Goal: Information Seeking & Learning: Understand process/instructions

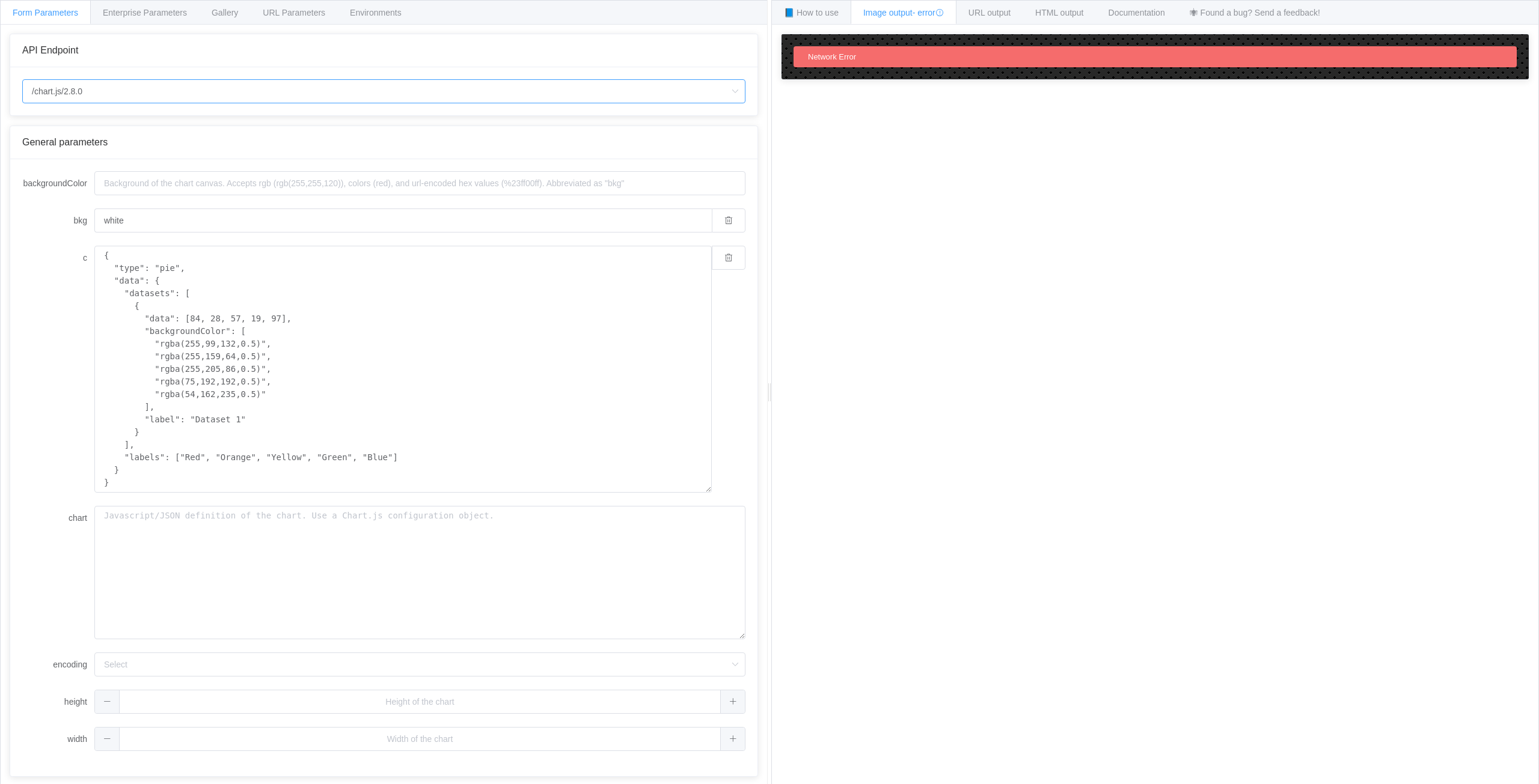
click at [157, 94] on input "/chart.js/2.8.0" at bounding box center [383, 91] width 723 height 24
click at [29, 402] on div "c { "type": "pie", "data": { "datasets": [ { "data": [84, 28, 57, 19, 97], "bac…" at bounding box center [383, 369] width 723 height 247
click at [821, 11] on span "📘 How to use" at bounding box center [811, 13] width 55 height 10
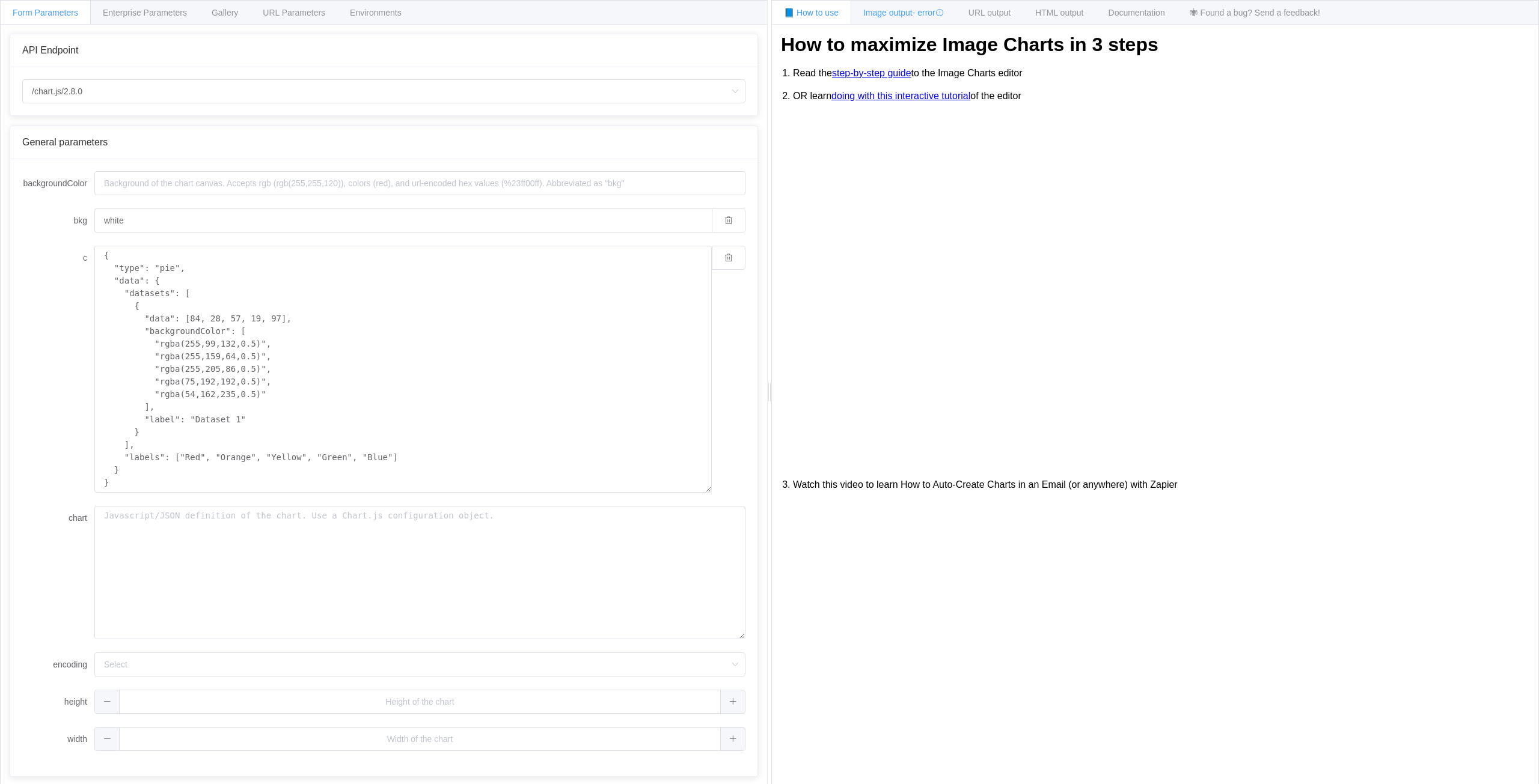
click at [885, 7] on div "Image output - error" at bounding box center [903, 11] width 106 height 24
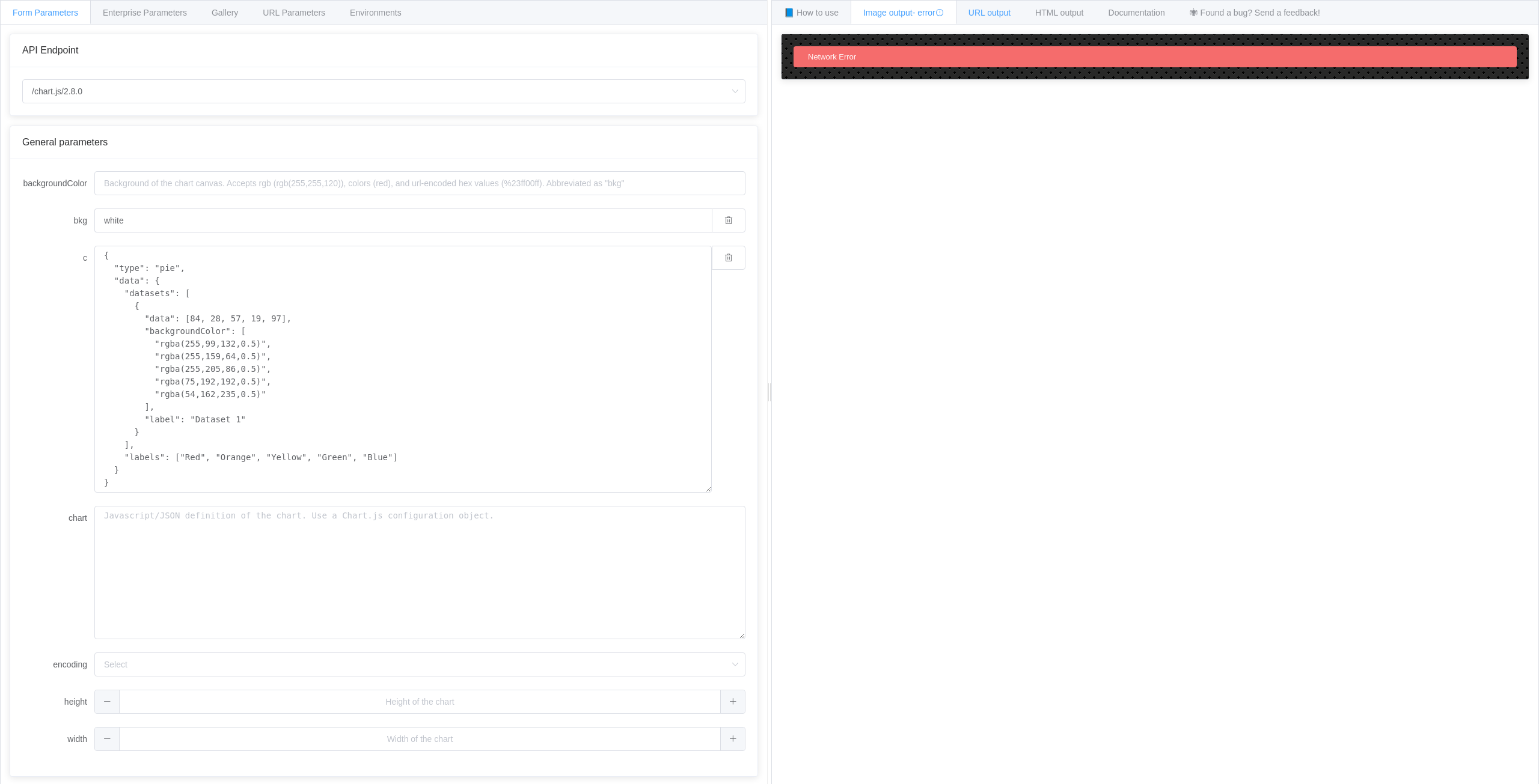
click at [995, 8] on span "URL output" at bounding box center [989, 13] width 42 height 10
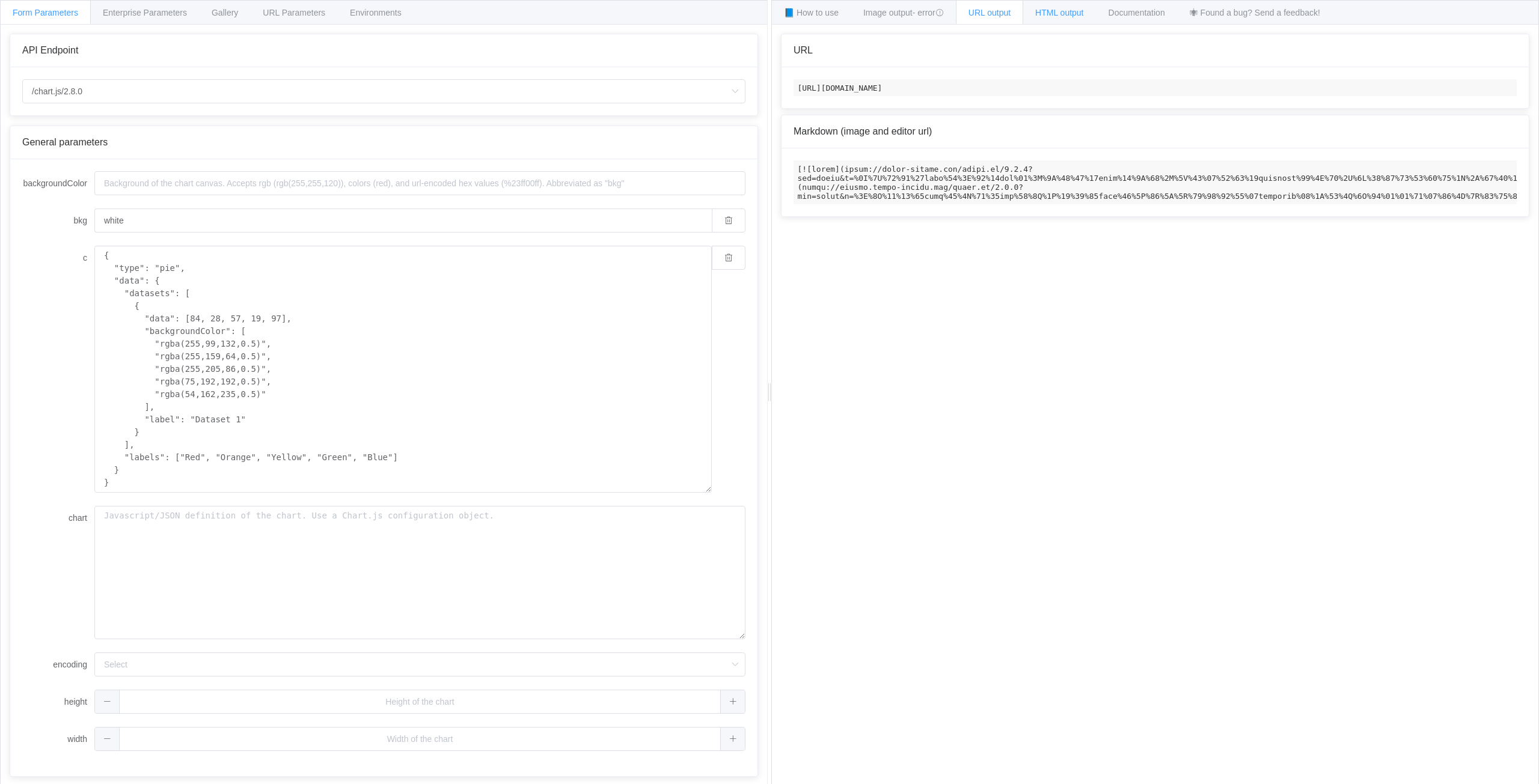
click at [1069, 16] on span "HTML output" at bounding box center [1059, 13] width 48 height 10
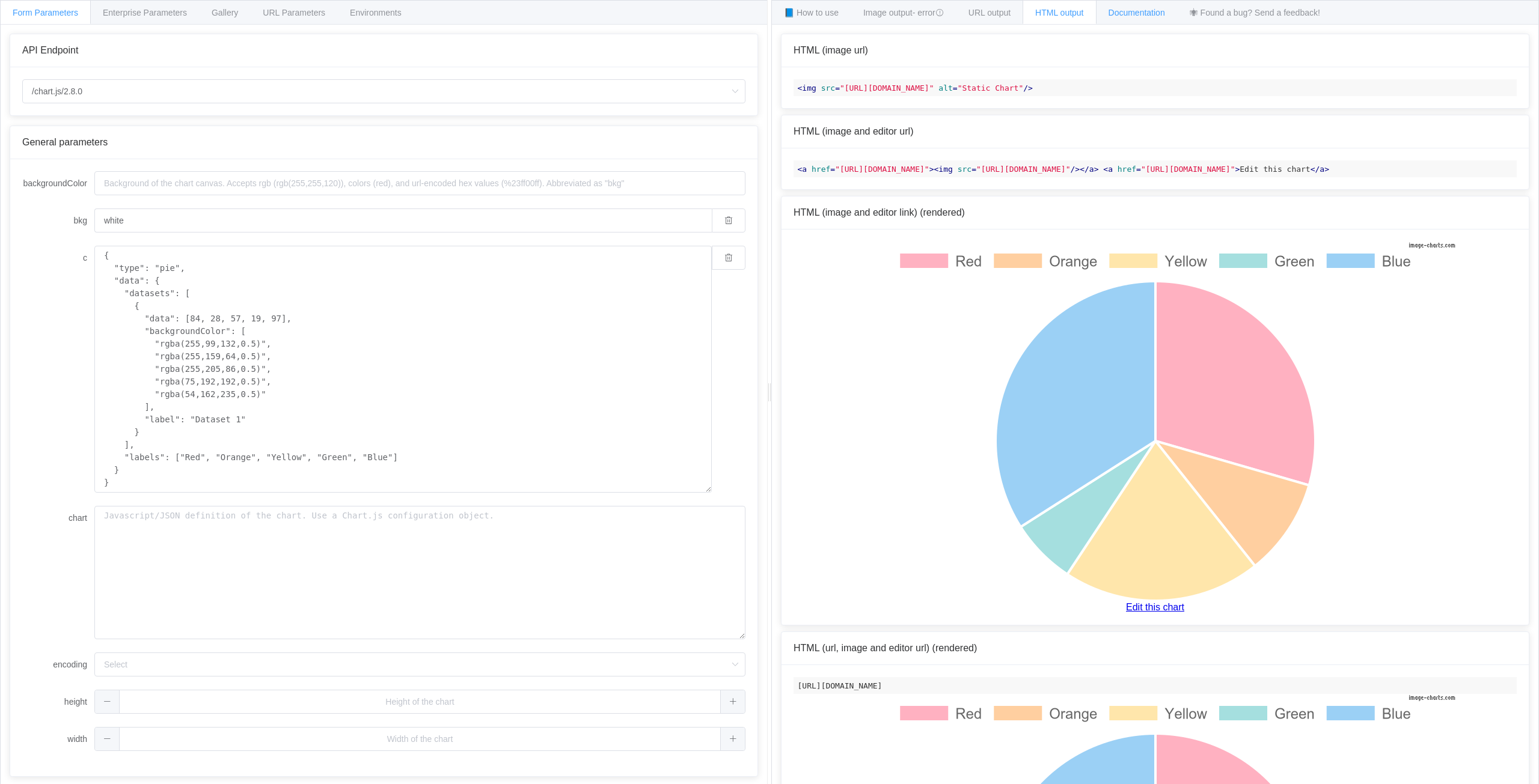
click at [1138, 15] on span "Documentation" at bounding box center [1136, 13] width 56 height 10
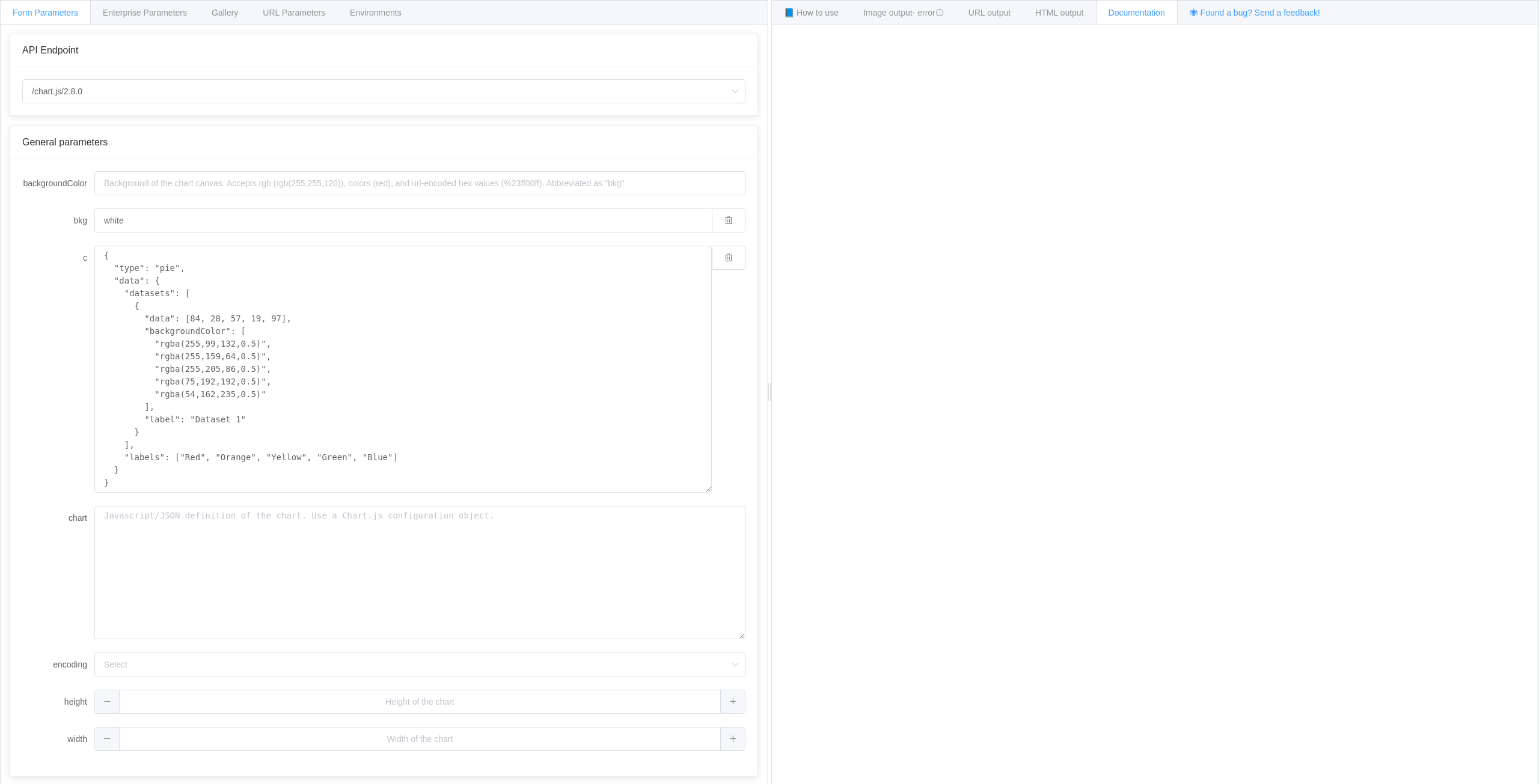
click at [1230, 14] on span "🕷 Found a bug? Send a feedback!" at bounding box center [1254, 13] width 130 height 10
click at [248, 16] on div "Gallery" at bounding box center [224, 11] width 52 height 24
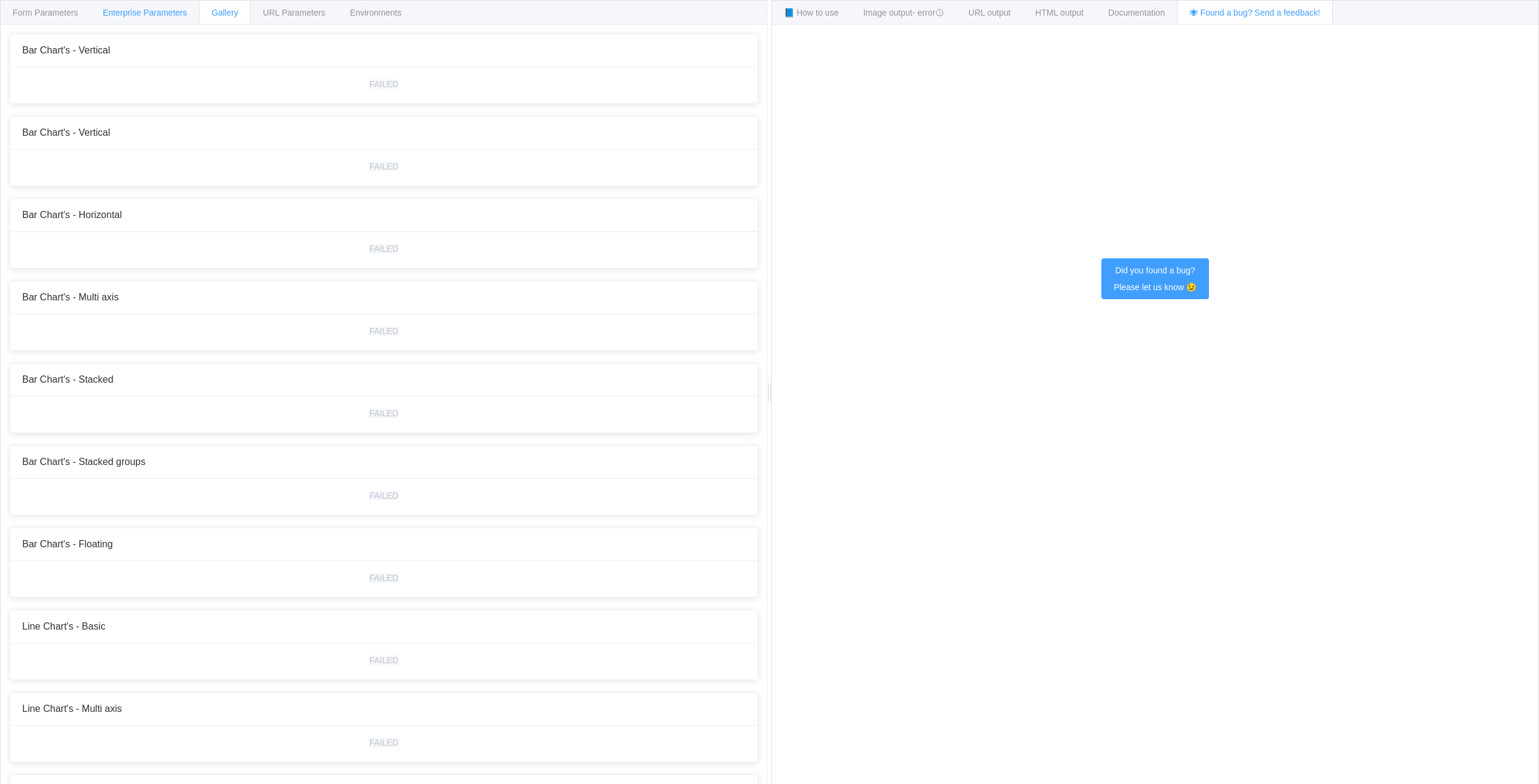
click at [118, 12] on span "Enterprise Parameters" at bounding box center [145, 13] width 84 height 10
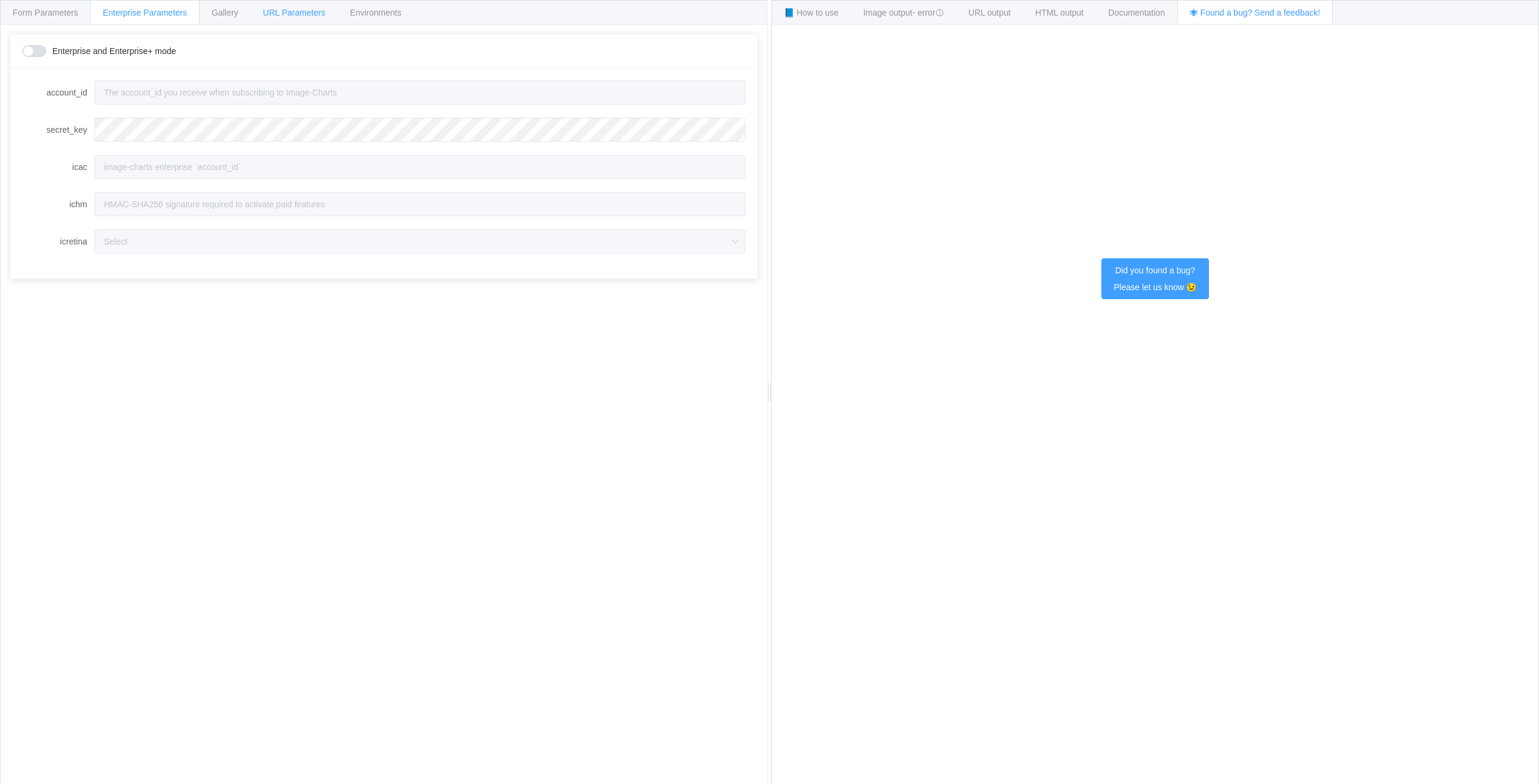
click at [280, 10] on span "URL Parameters" at bounding box center [294, 13] width 62 height 10
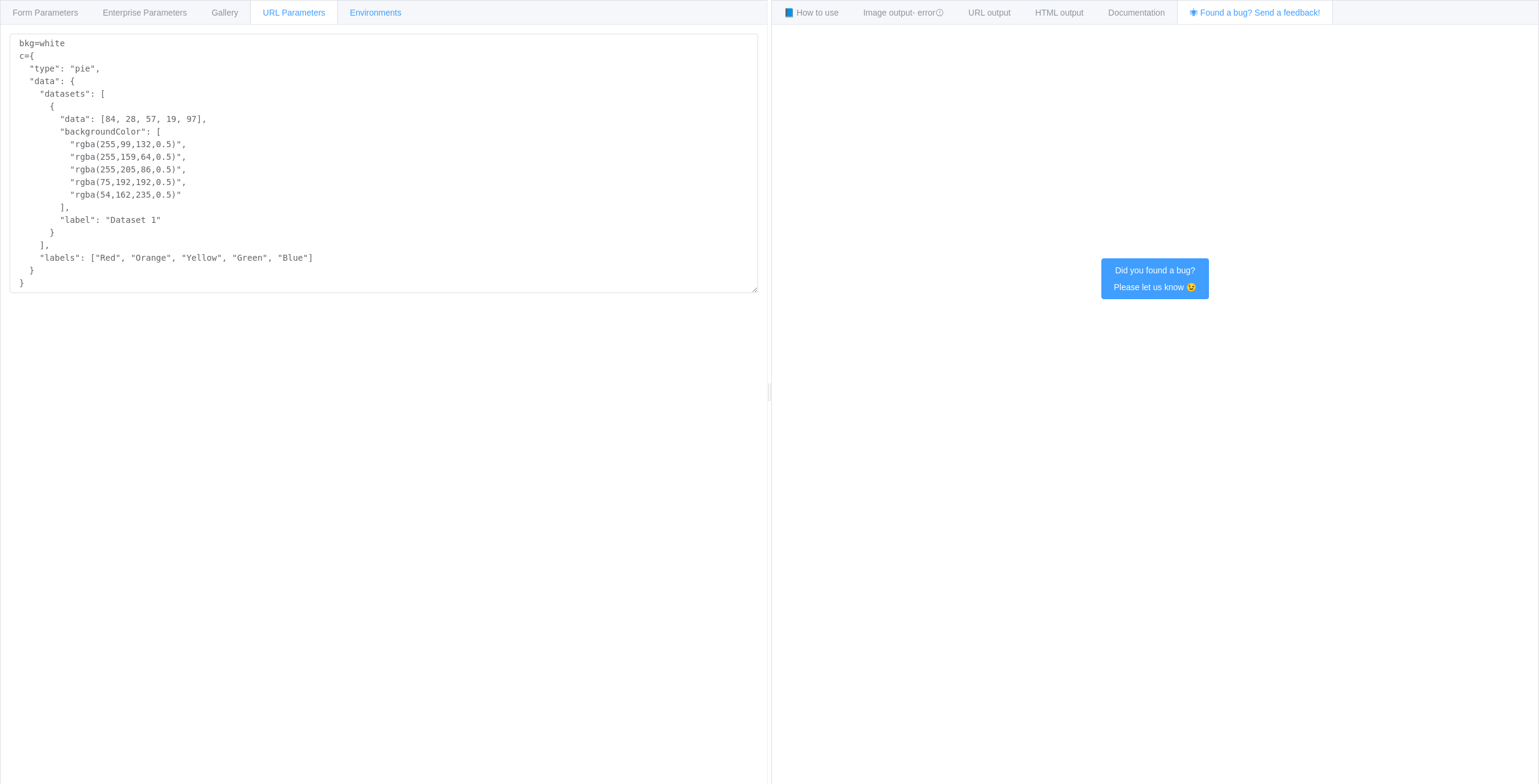
click at [361, 12] on span "Environments" at bounding box center [375, 13] width 52 height 10
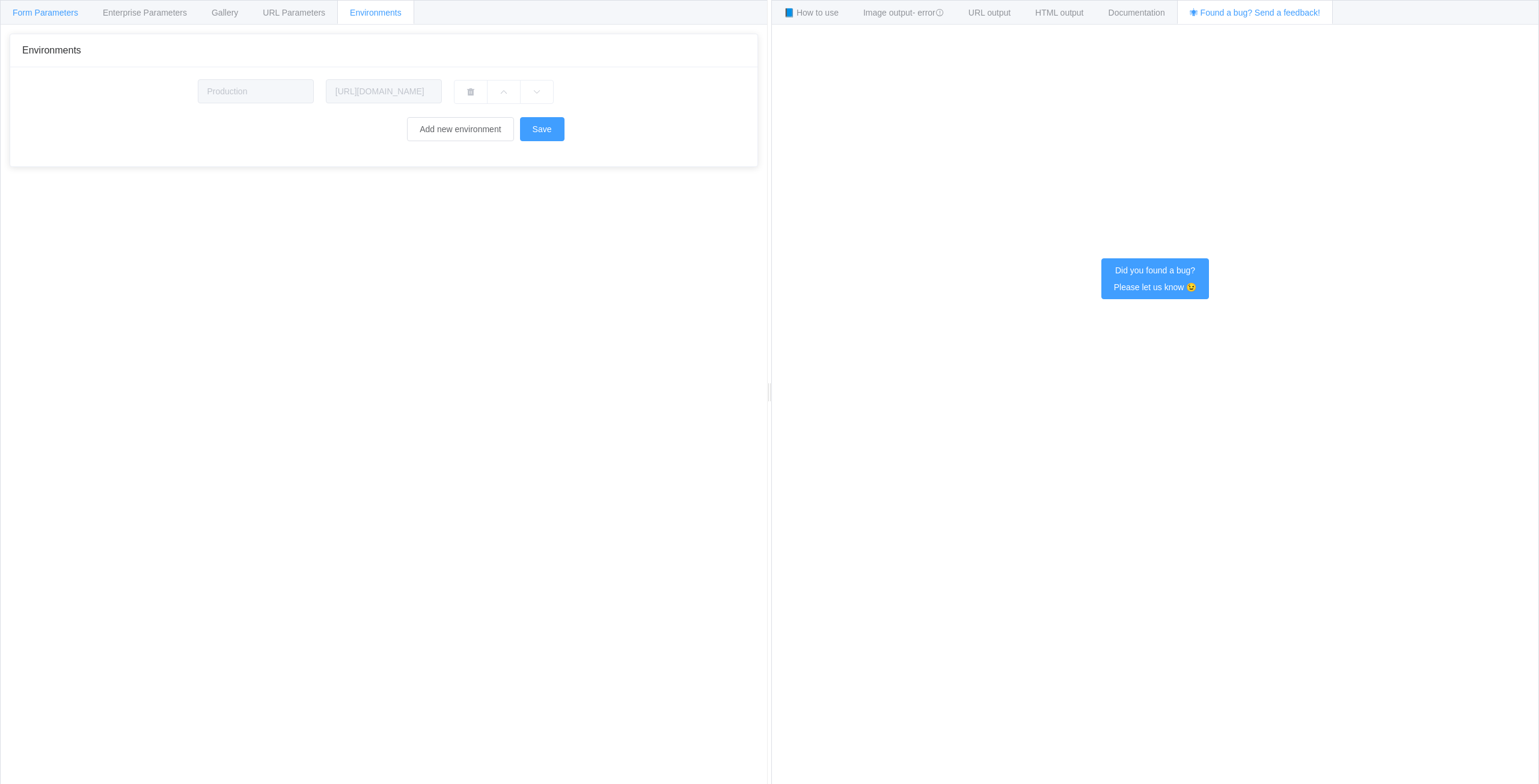
click at [49, 12] on span "Form Parameters" at bounding box center [45, 13] width 65 height 10
